Goal: Information Seeking & Learning: Learn about a topic

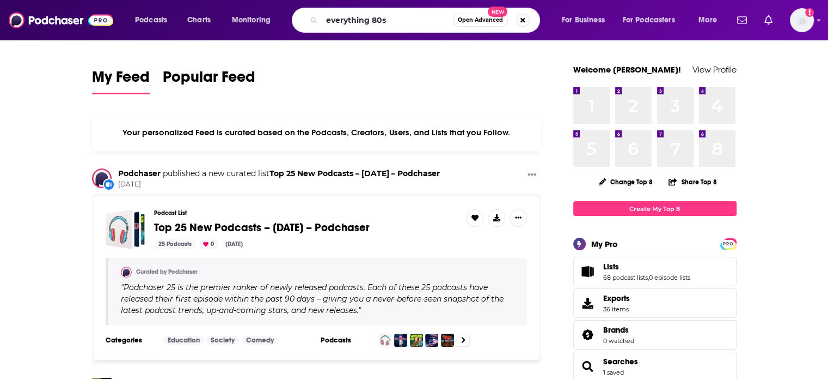
type input "everything 80s"
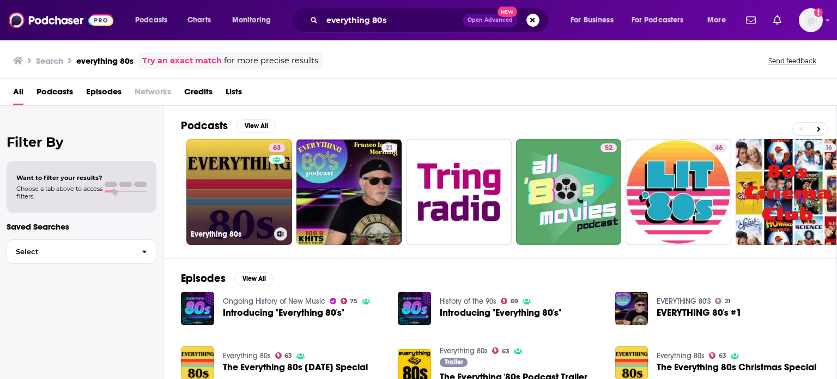
click at [264, 181] on link "63 Everything 80s" at bounding box center [239, 192] width 106 height 106
